Goal: Task Accomplishment & Management: Manage account settings

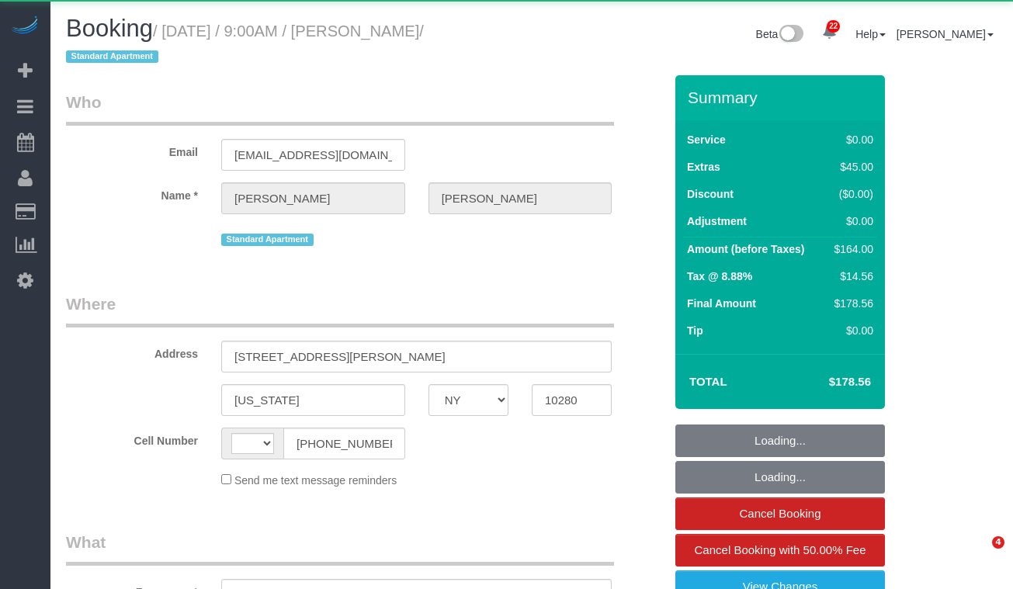
select select "NY"
select select "string:[GEOGRAPHIC_DATA]"
select select "object:915"
select select "string:stripe-pm_1RSfGg4VGloSiKo7qJG0xXmc"
select select "1"
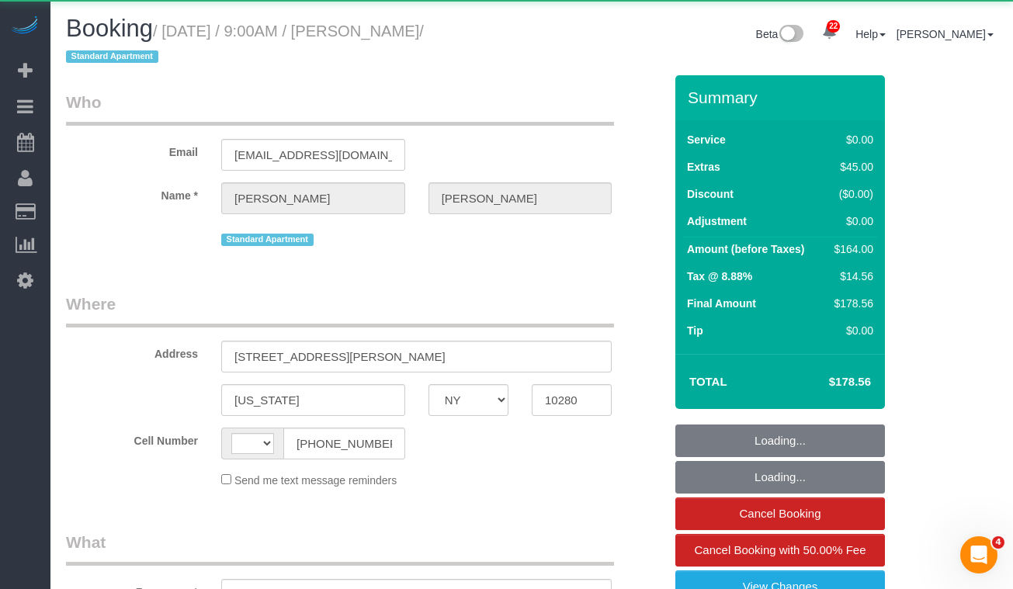
select select "number:57"
select select "number:73"
select select "number:15"
select select "number:6"
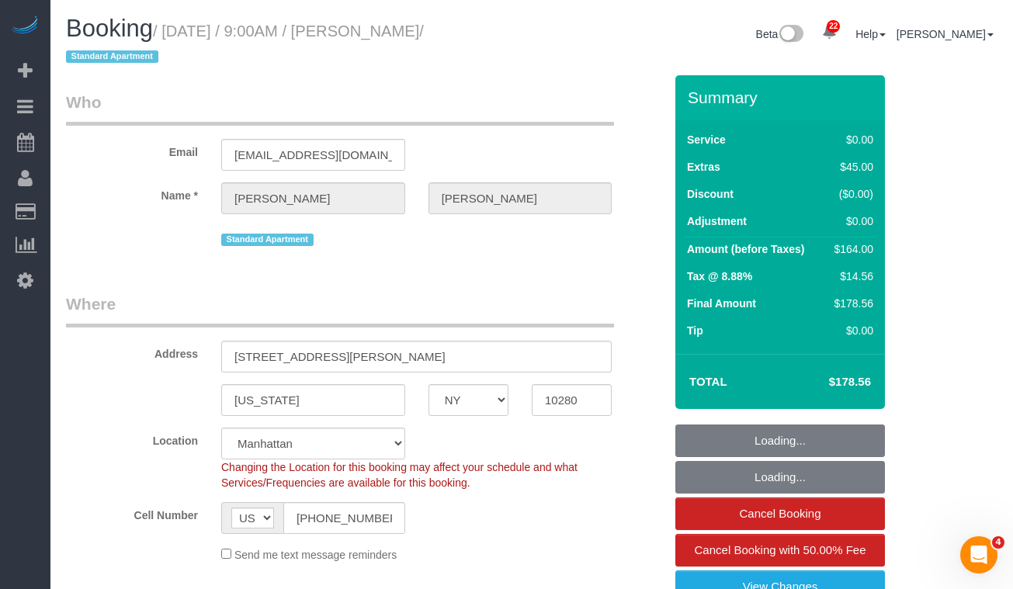
select select "object:1066"
select select "spot1"
select select "1"
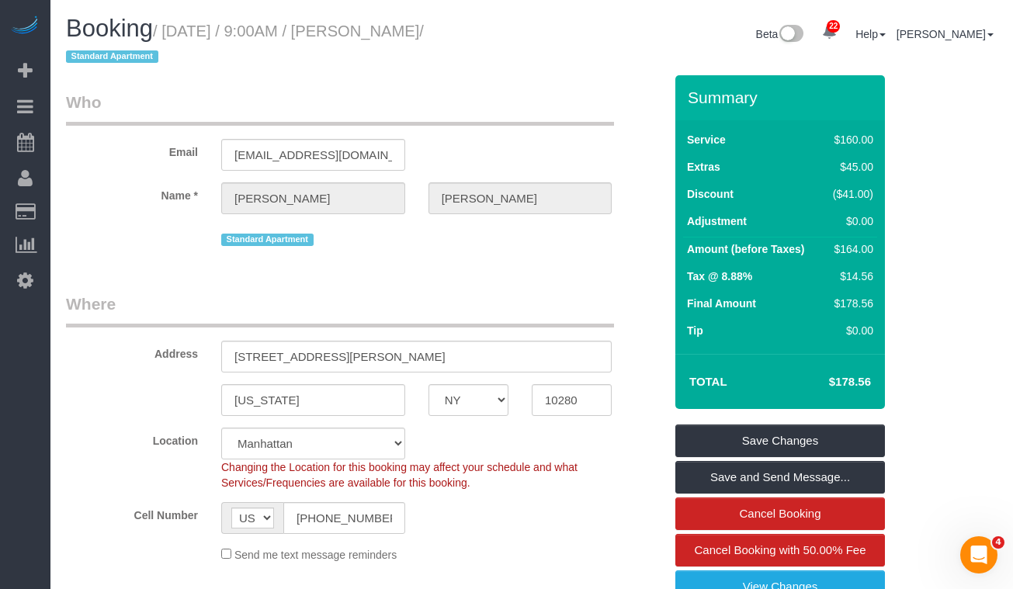
drag, startPoint x: 135, startPoint y: 56, endPoint x: 432, endPoint y: 7, distance: 300.5
click at [172, 27] on small "/ [DATE] / 9:00AM / [PERSON_NAME] / Standard Apartment" at bounding box center [245, 44] width 358 height 43
copy small "[DATE] / 9:00AM / [PERSON_NAME]"
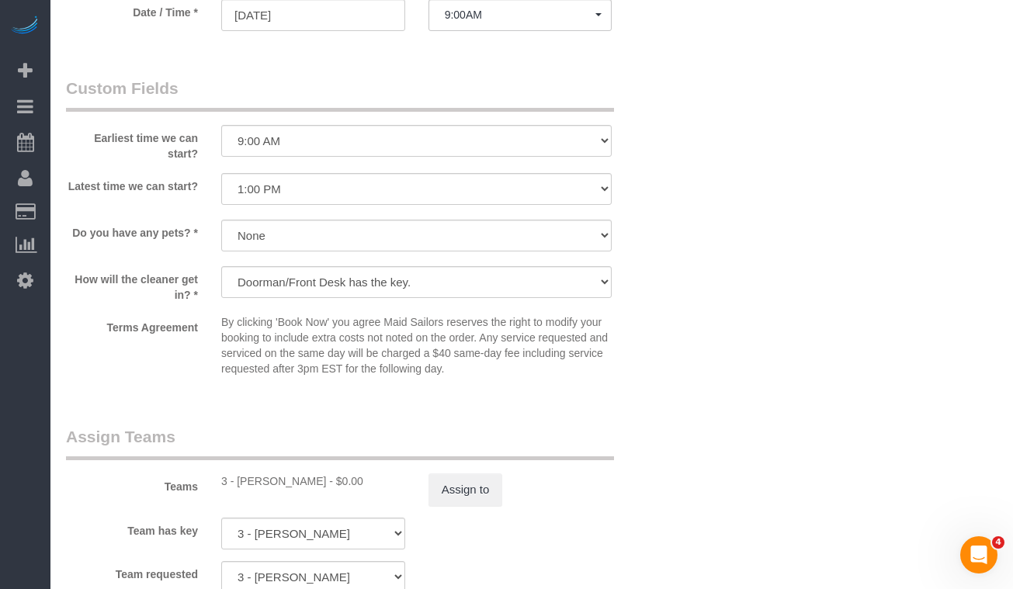
scroll to position [1739, 0]
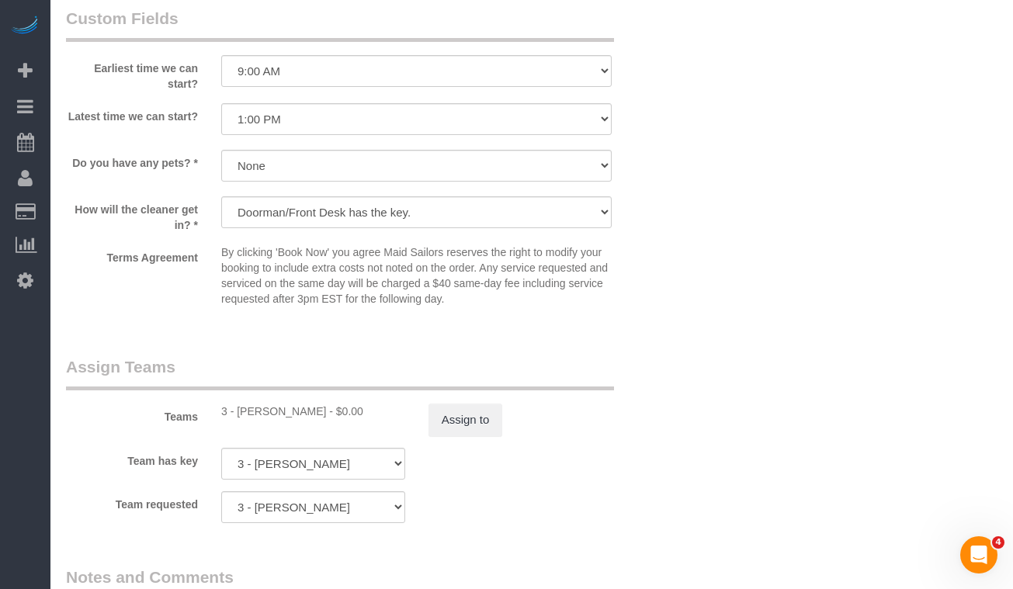
drag, startPoint x: 310, startPoint y: 409, endPoint x: 238, endPoint y: 412, distance: 72.3
click at [238, 412] on div "3 - [PERSON_NAME] - $0.00" at bounding box center [313, 412] width 184 height 16
copy div "[PERSON_NAME]"
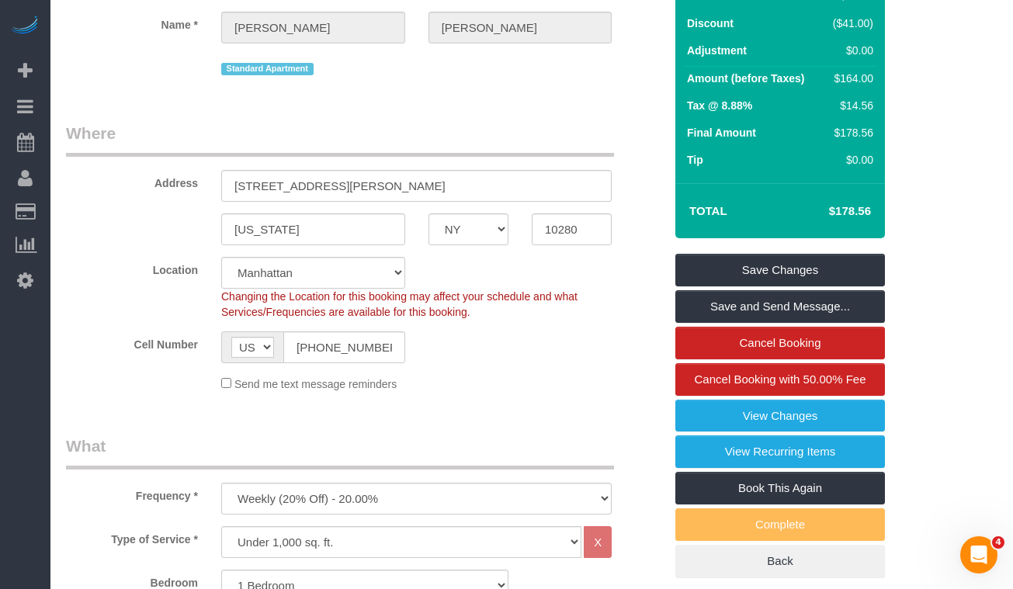
scroll to position [0, 0]
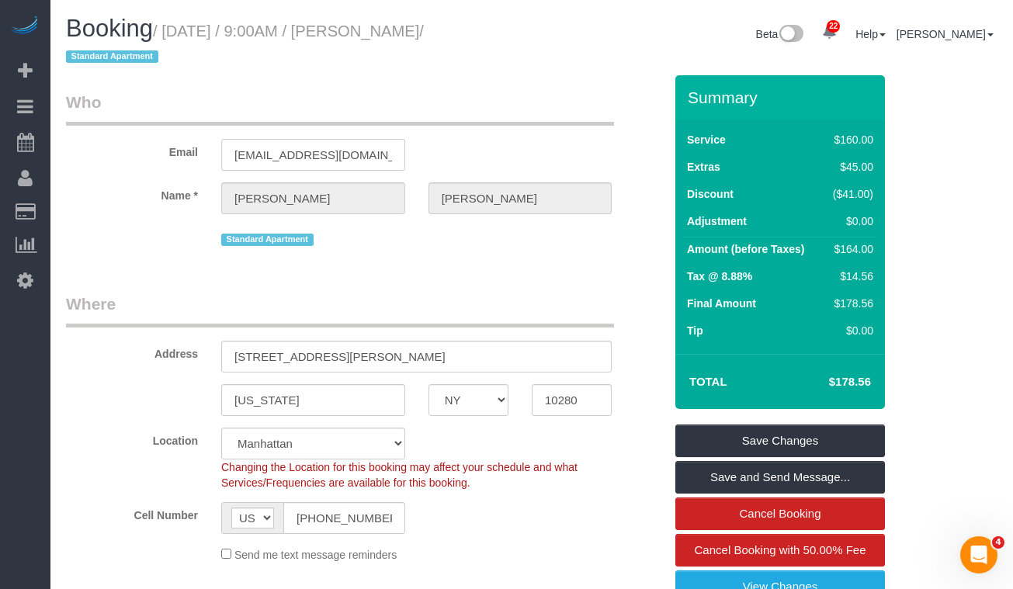
drag, startPoint x: 368, startPoint y: 156, endPoint x: 234, endPoint y: 156, distance: 134.3
click at [234, 156] on input "[EMAIL_ADDRESS][DOMAIN_NAME]" at bounding box center [313, 155] width 184 height 32
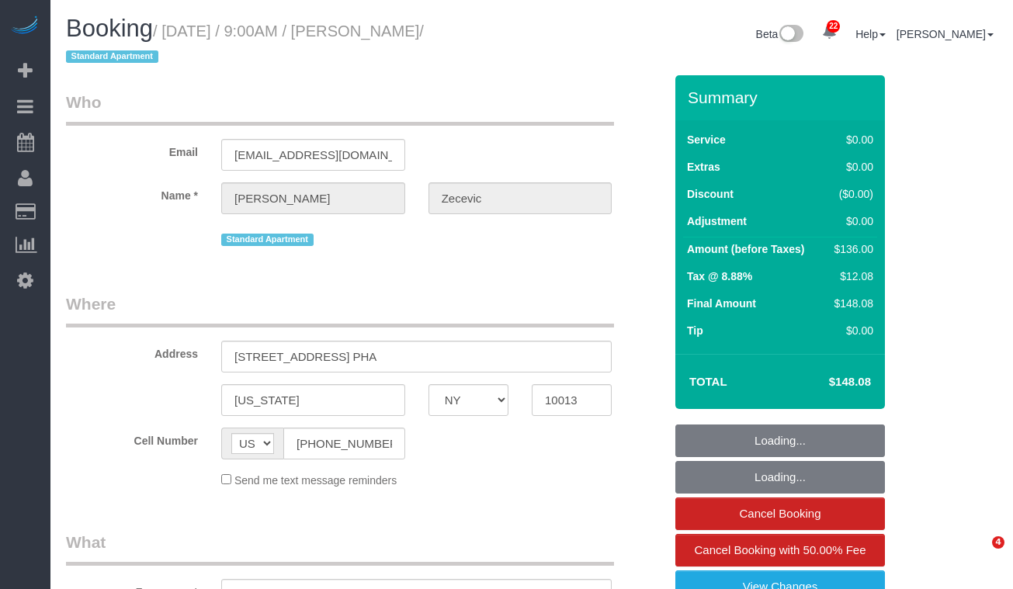
select select "NY"
select select "object:810"
select select "1"
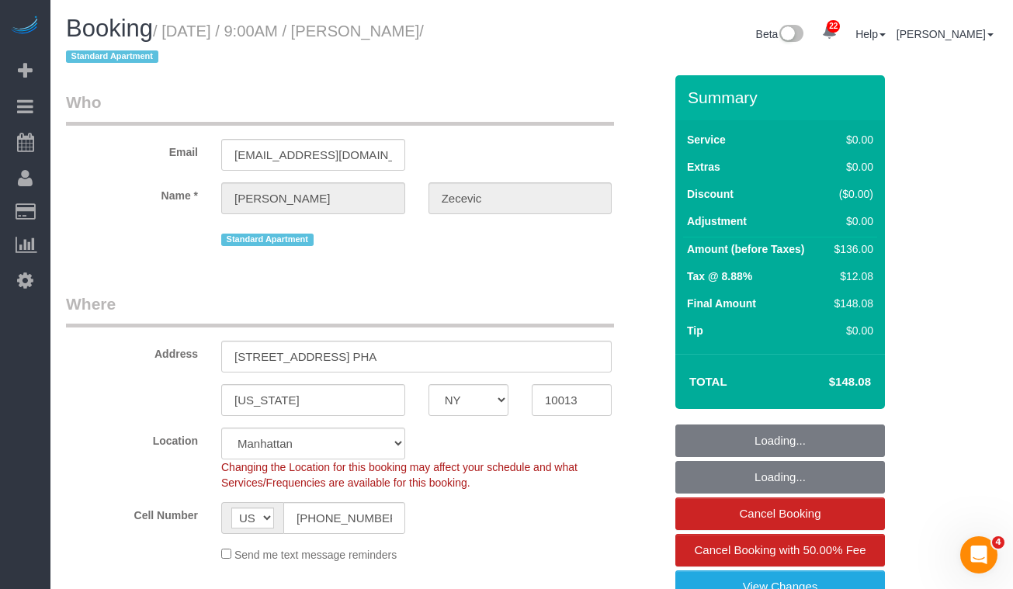
select select "string:stripe-pm_1RYTMZ4VGloSiKo7i57IXIcV"
select select "object:919"
select select "spot1"
select select "number:56"
select select "number:70"
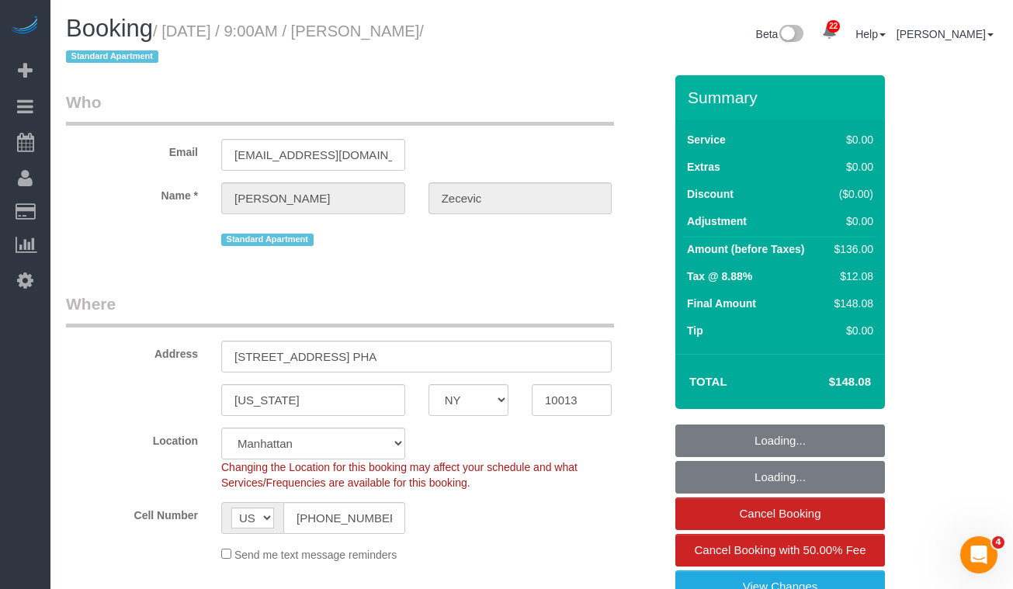
select select "number:15"
select select "number:5"
select select "1"
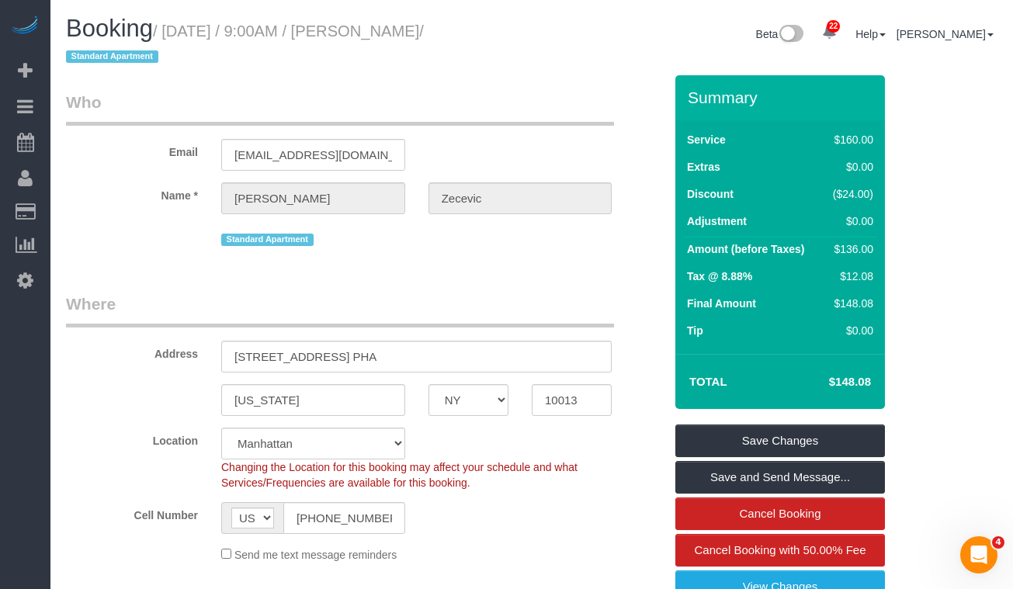
drag, startPoint x: 269, startPoint y: 109, endPoint x: 452, endPoint y: 78, distance: 184.9
click at [273, 105] on legend "Who" at bounding box center [340, 108] width 548 height 35
drag, startPoint x: 496, startPoint y: 29, endPoint x: 390, endPoint y: 23, distance: 106.5
click at [176, 36] on small "/ [DATE] / 9:00AM / [PERSON_NAME] / Standard Apartment" at bounding box center [245, 44] width 358 height 43
copy small "[DATE] / 9:00AM / [PERSON_NAME]"
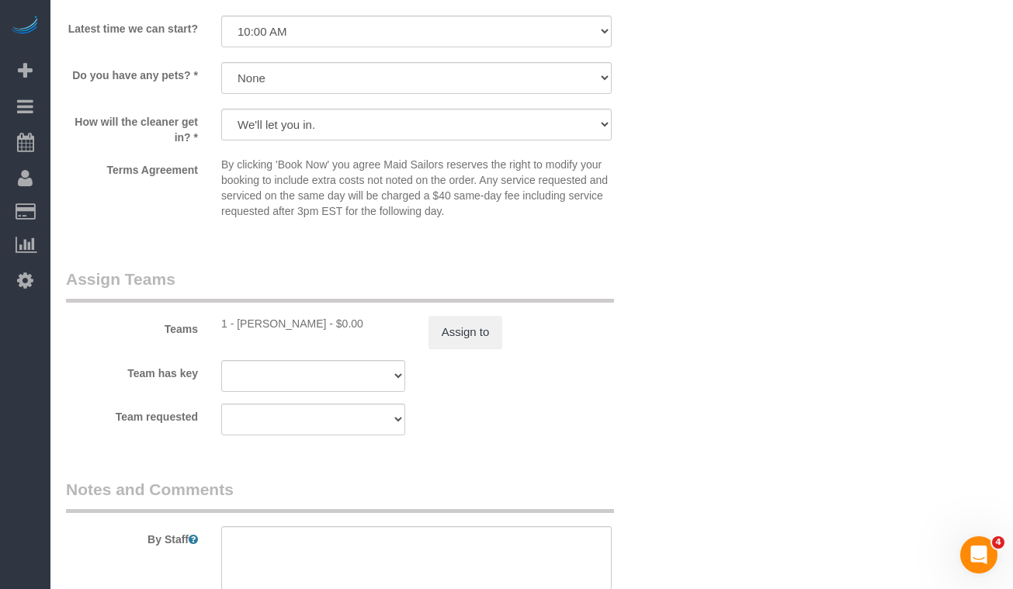
scroll to position [1796, 0]
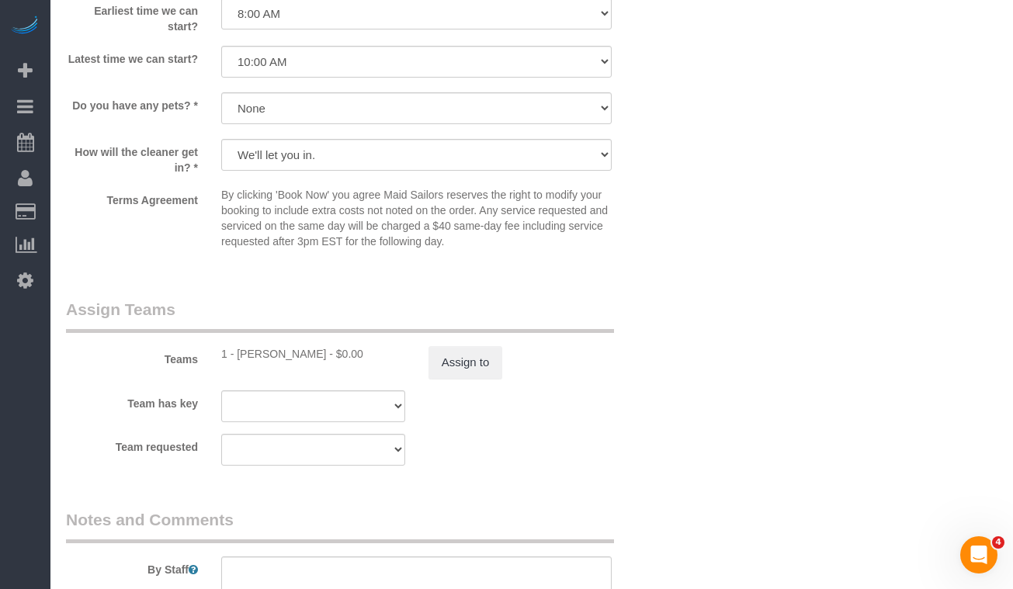
drag, startPoint x: 238, startPoint y: 352, endPoint x: 374, endPoint y: 352, distance: 136.6
click at [374, 352] on div "1 - Chrisdarline Gedeus Cineas - $0.00" at bounding box center [313, 354] width 184 height 16
copy div "Chrisdarline Gedeus Cineas"
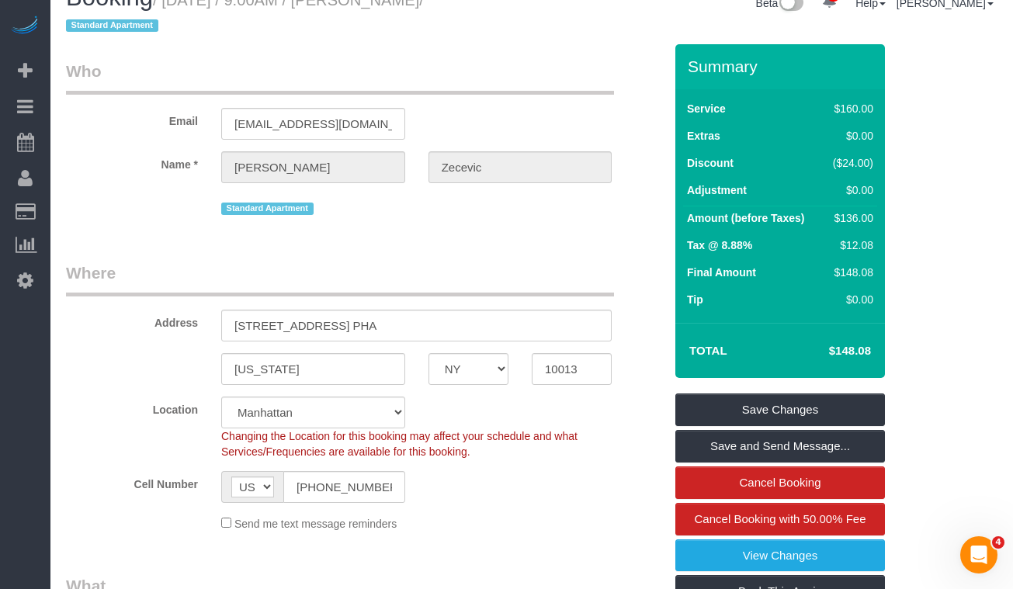
scroll to position [0, 0]
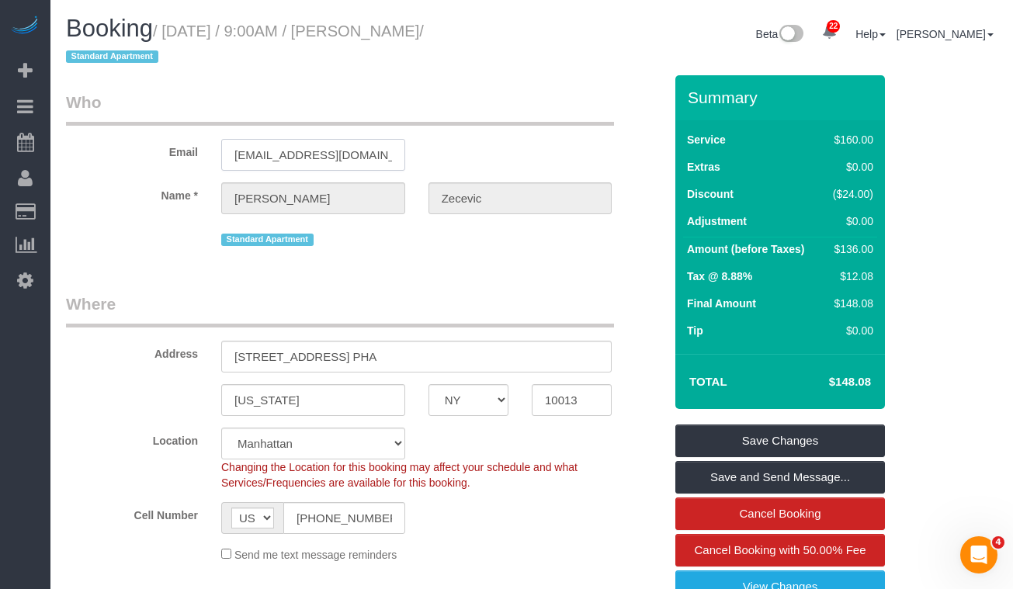
click at [301, 157] on input "ivanazecevic25@gmail.com" at bounding box center [313, 155] width 184 height 32
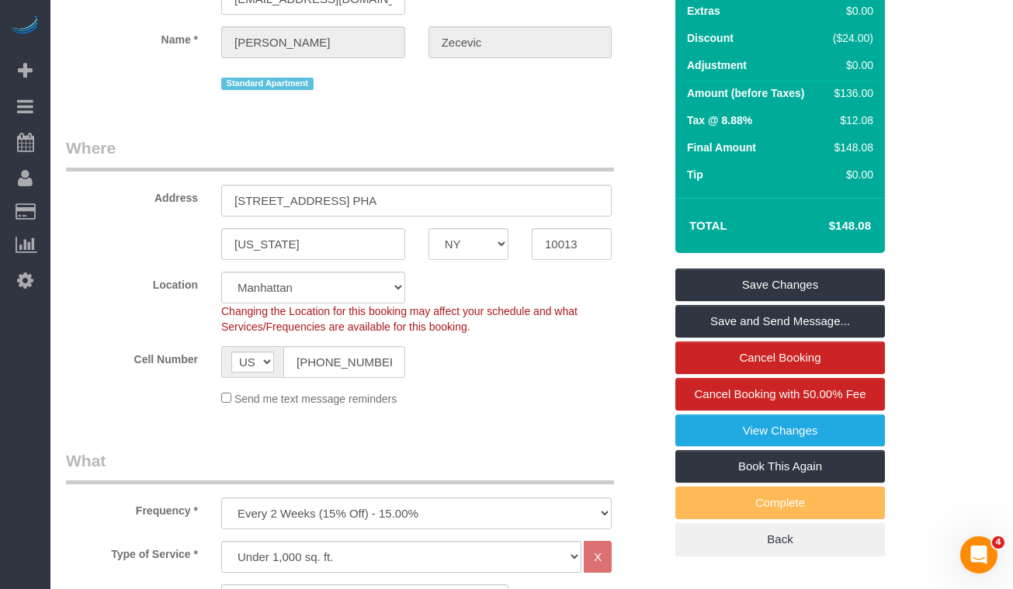
scroll to position [171, 0]
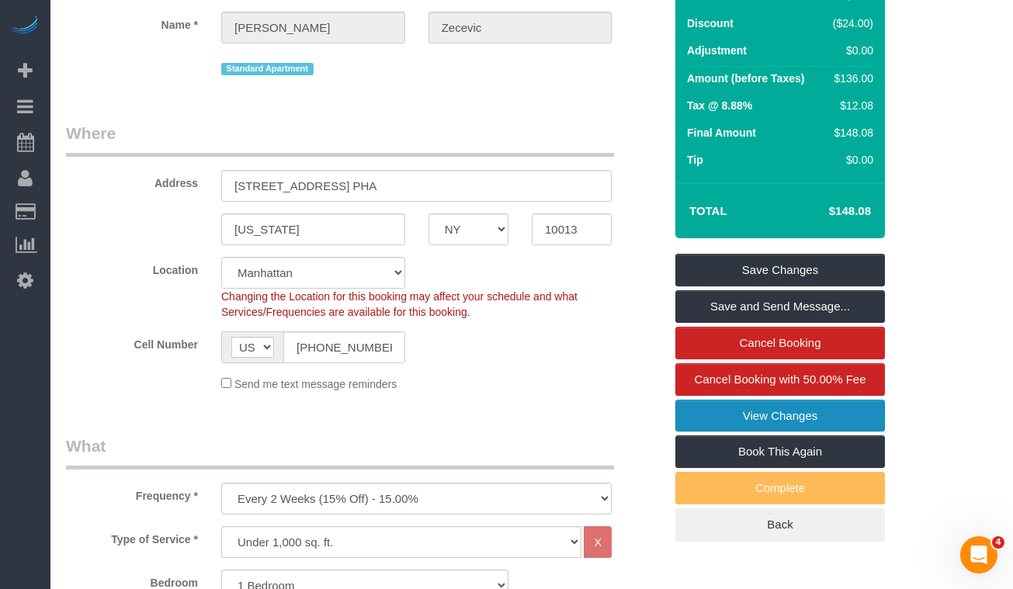
click at [740, 420] on link "View Changes" at bounding box center [780, 416] width 210 height 33
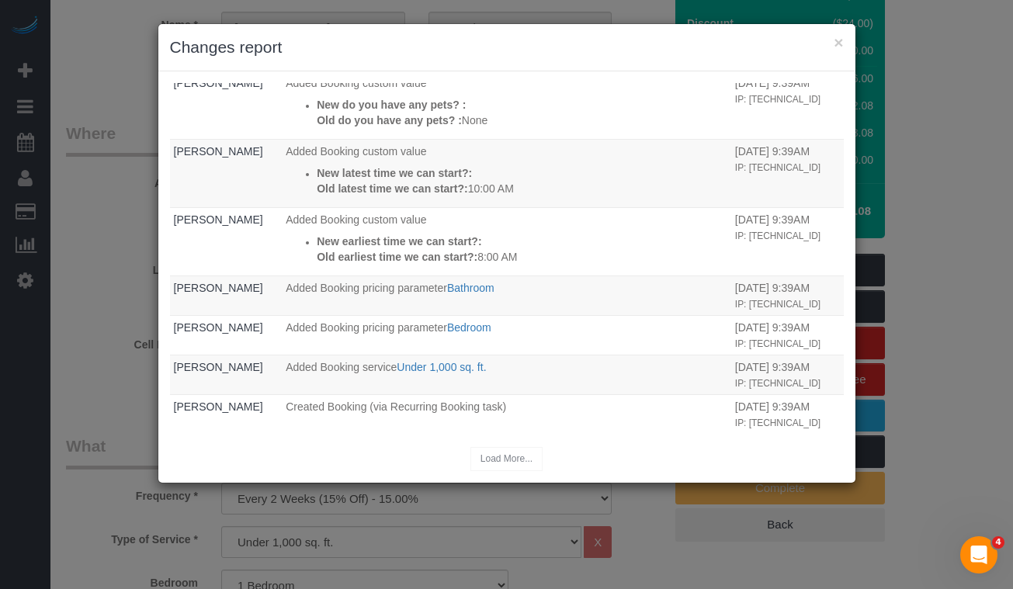
scroll to position [0, 0]
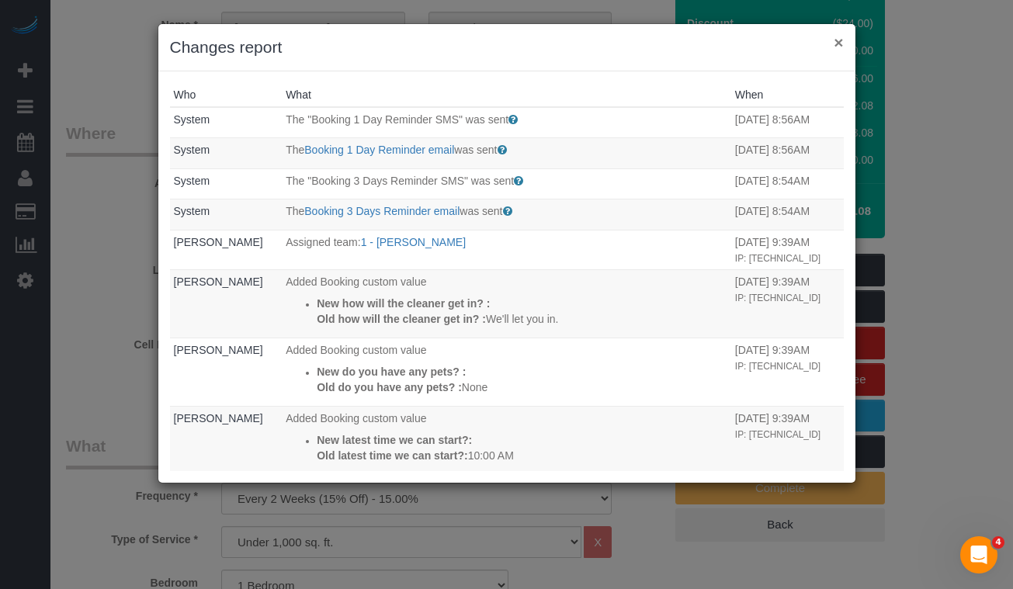
click at [841, 42] on button "×" at bounding box center [838, 42] width 9 height 16
